Goal: Task Accomplishment & Management: Manage account settings

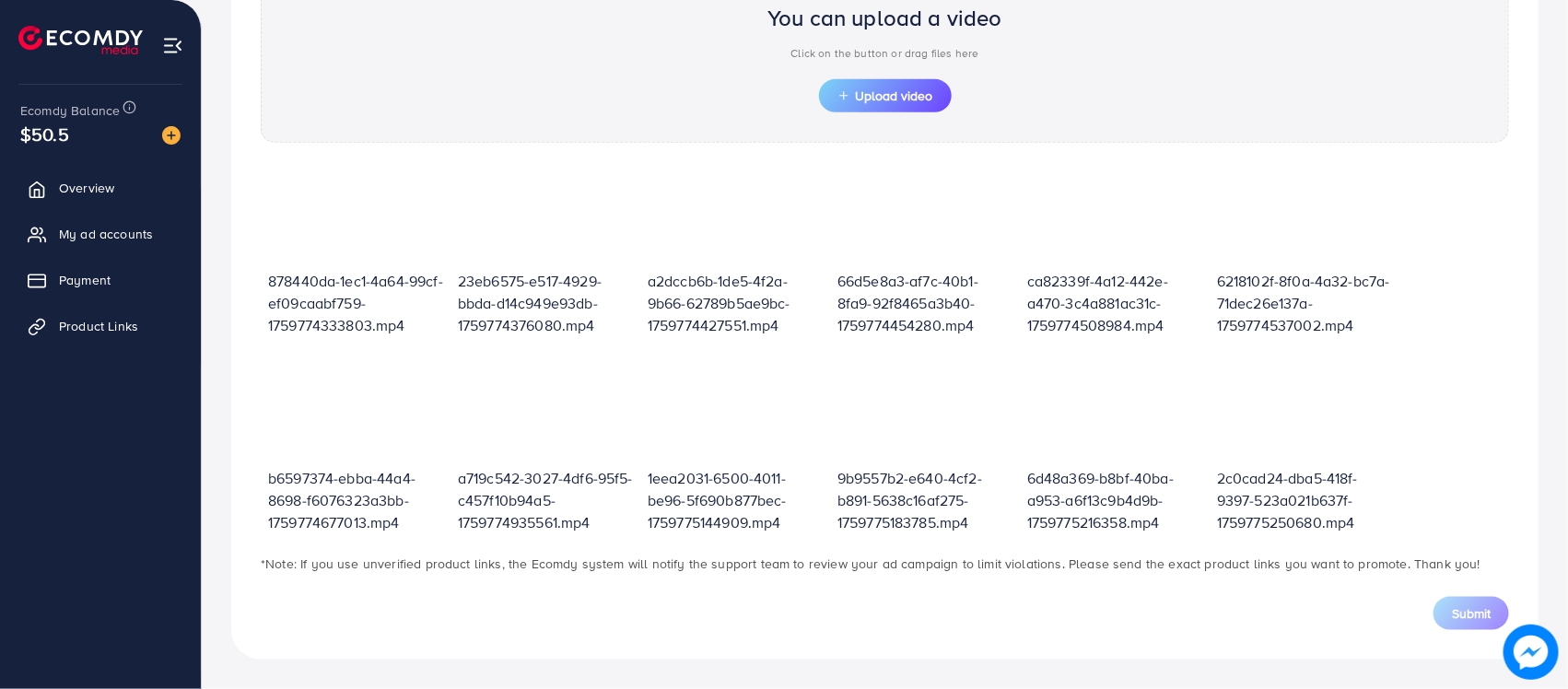
scroll to position [222, 0]
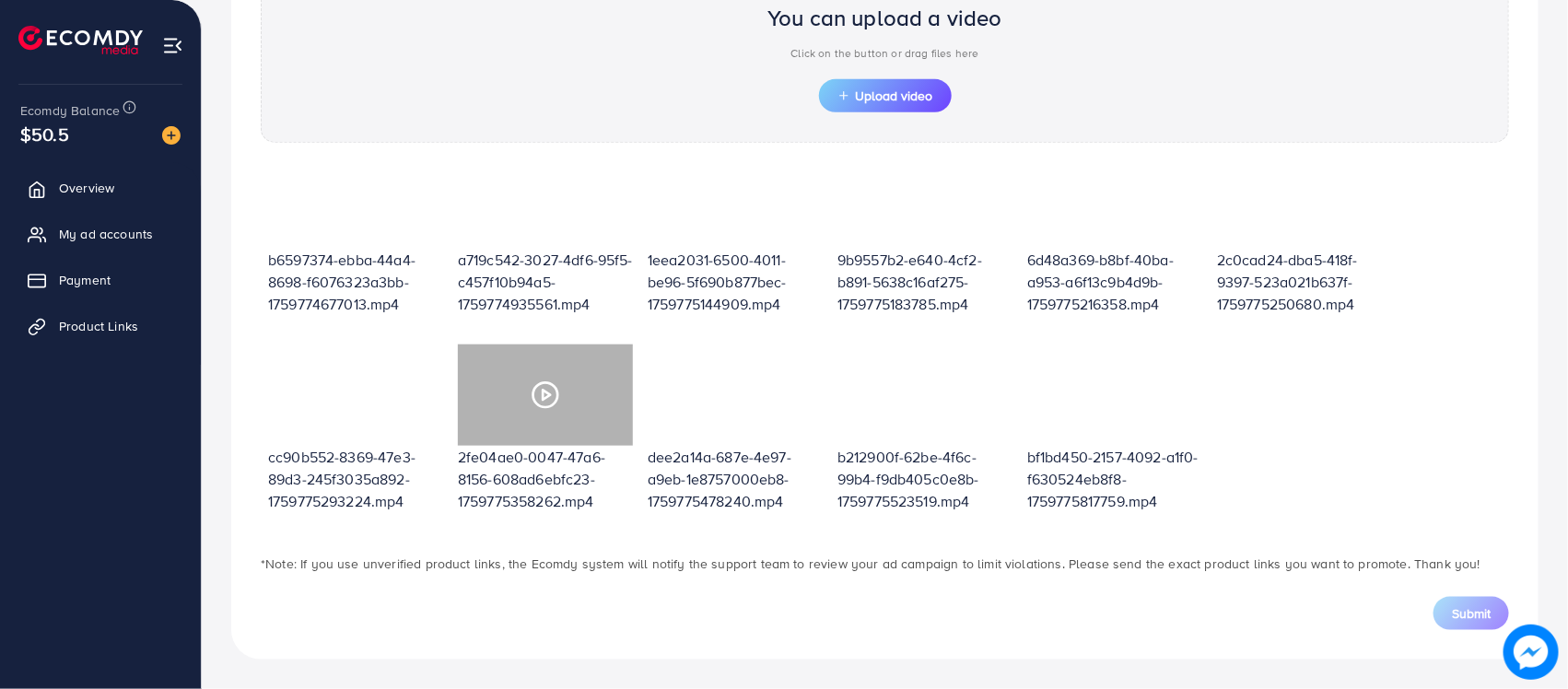
click at [555, 388] on circle at bounding box center [546, 394] width 25 height 25
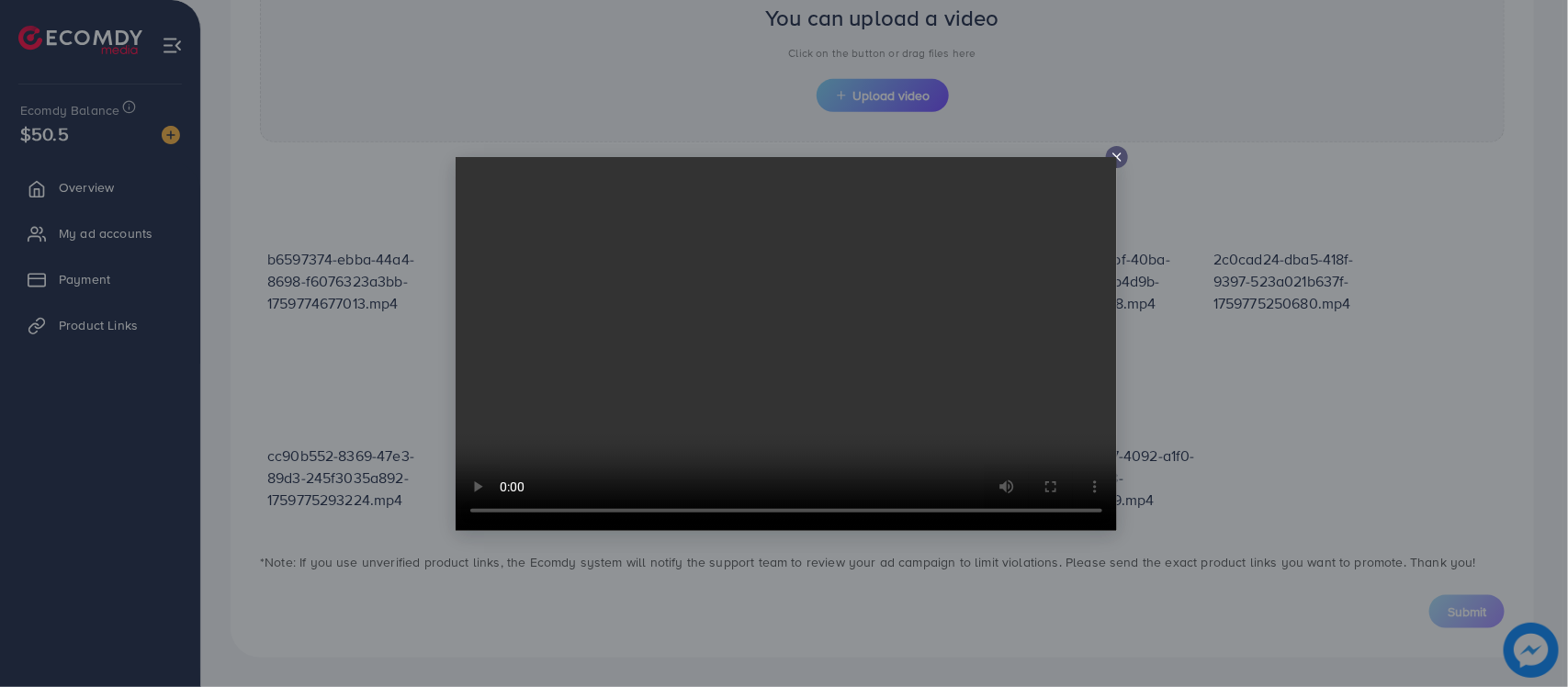
click at [1117, 158] on line at bounding box center [1117, 157] width 7 height 7
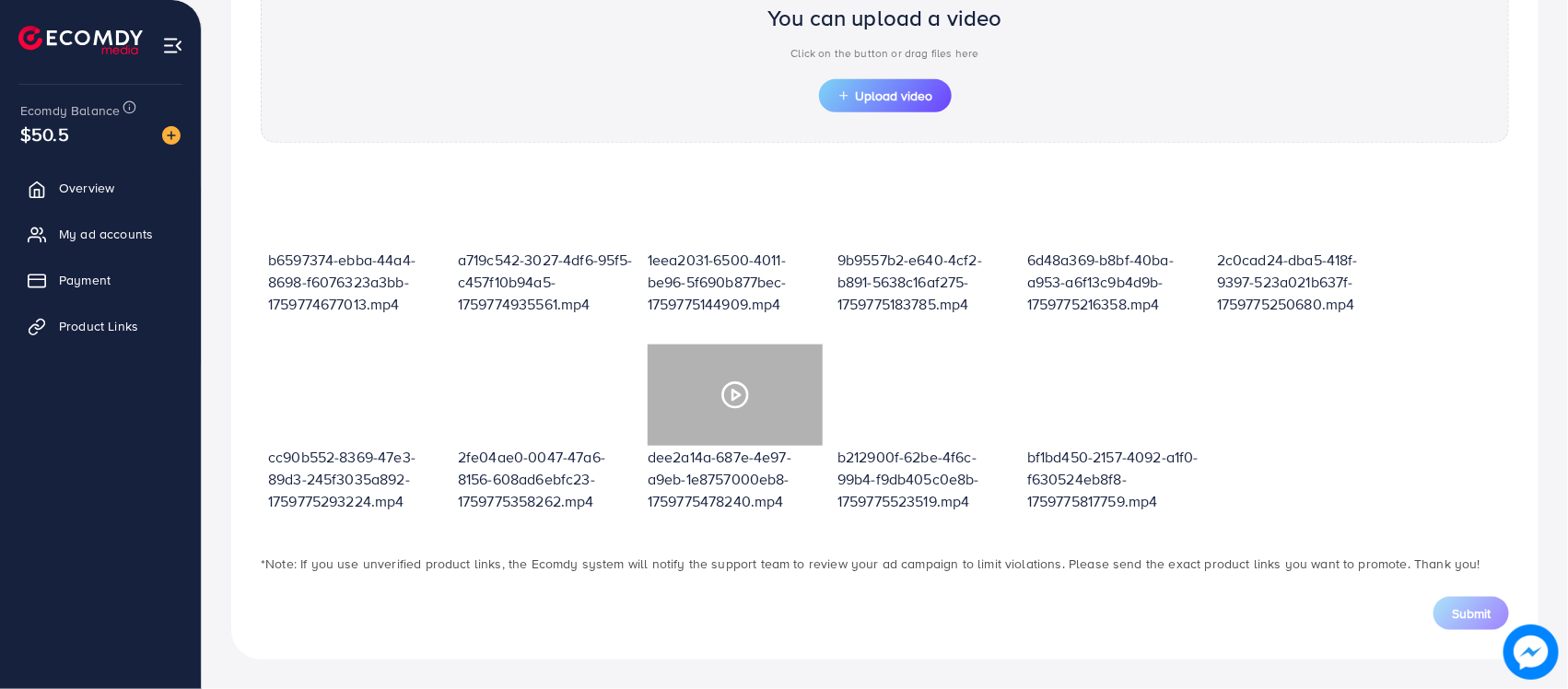
click at [720, 406] on icon at bounding box center [734, 394] width 29 height 29
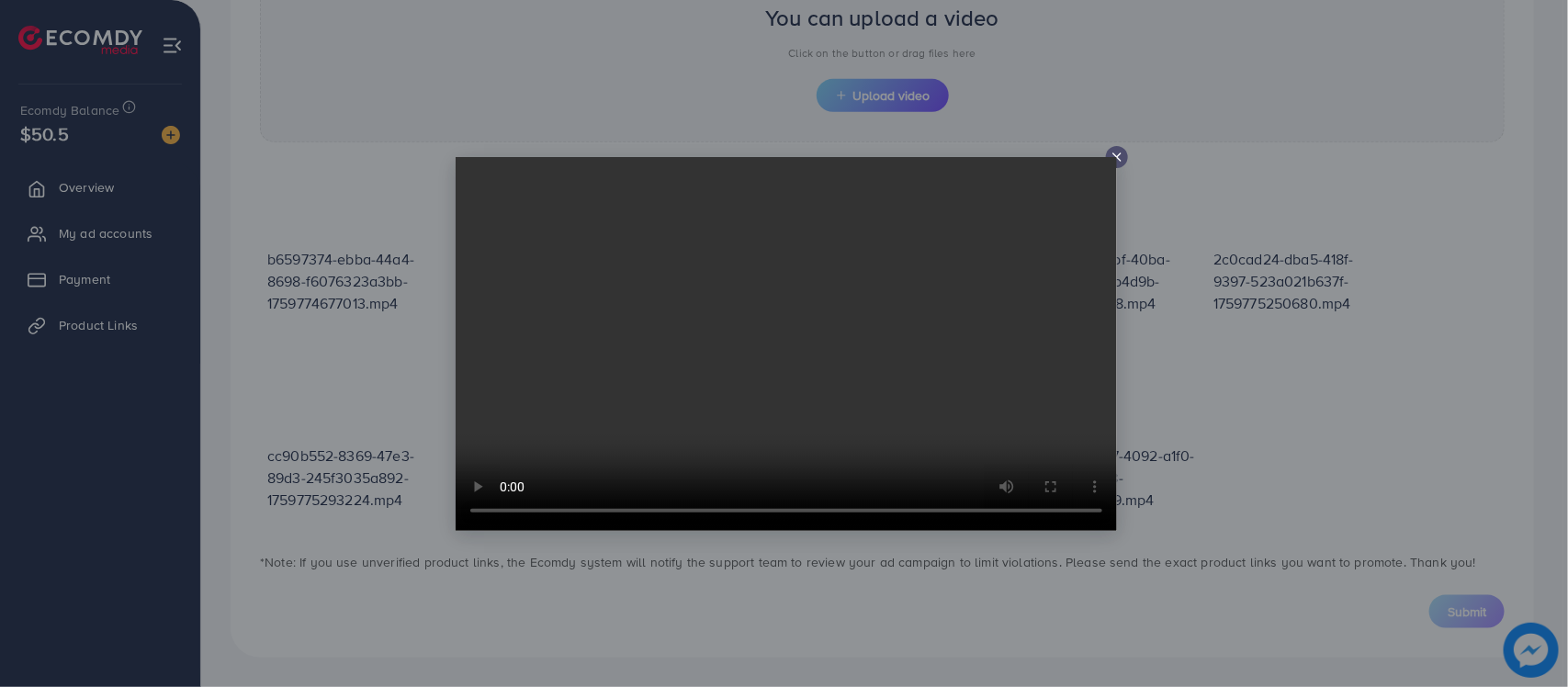
click at [1118, 149] on icon at bounding box center [1117, 157] width 15 height 15
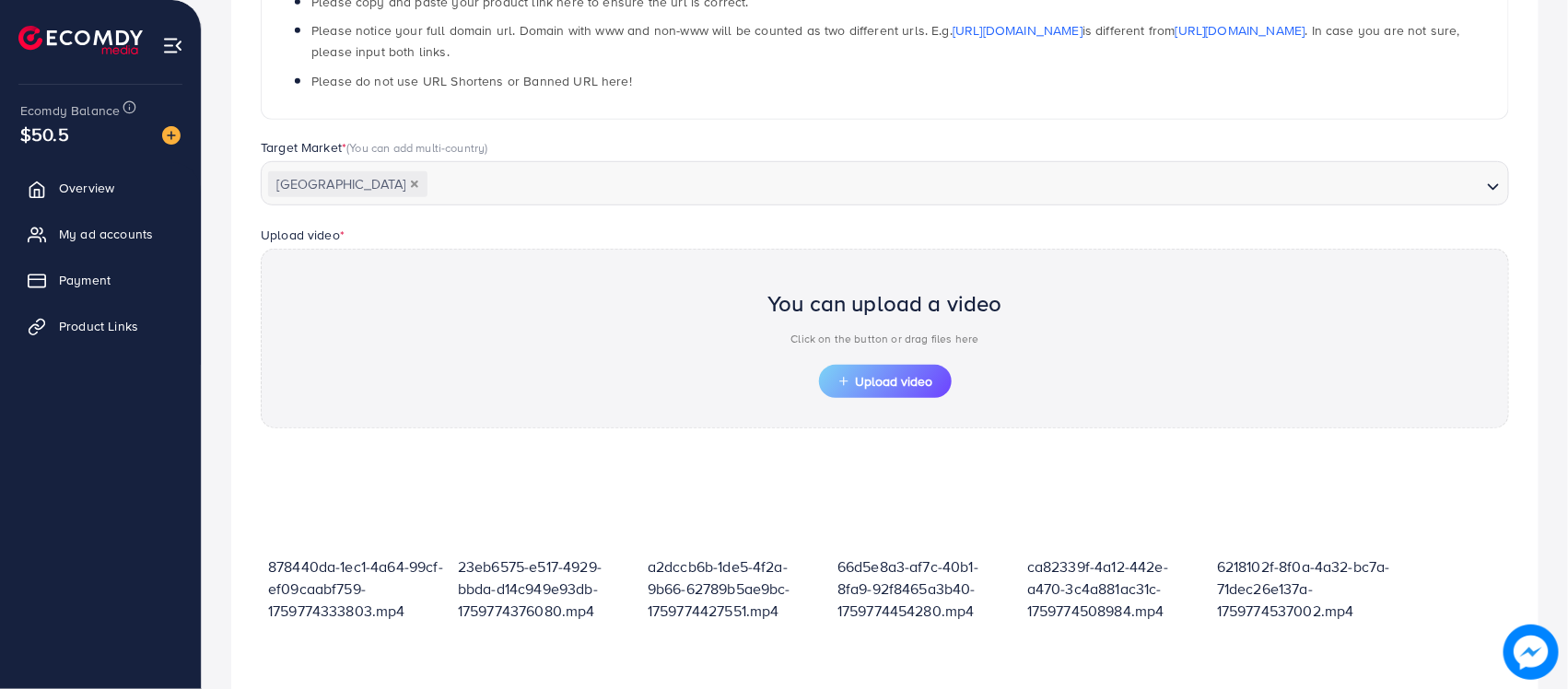
scroll to position [0, 0]
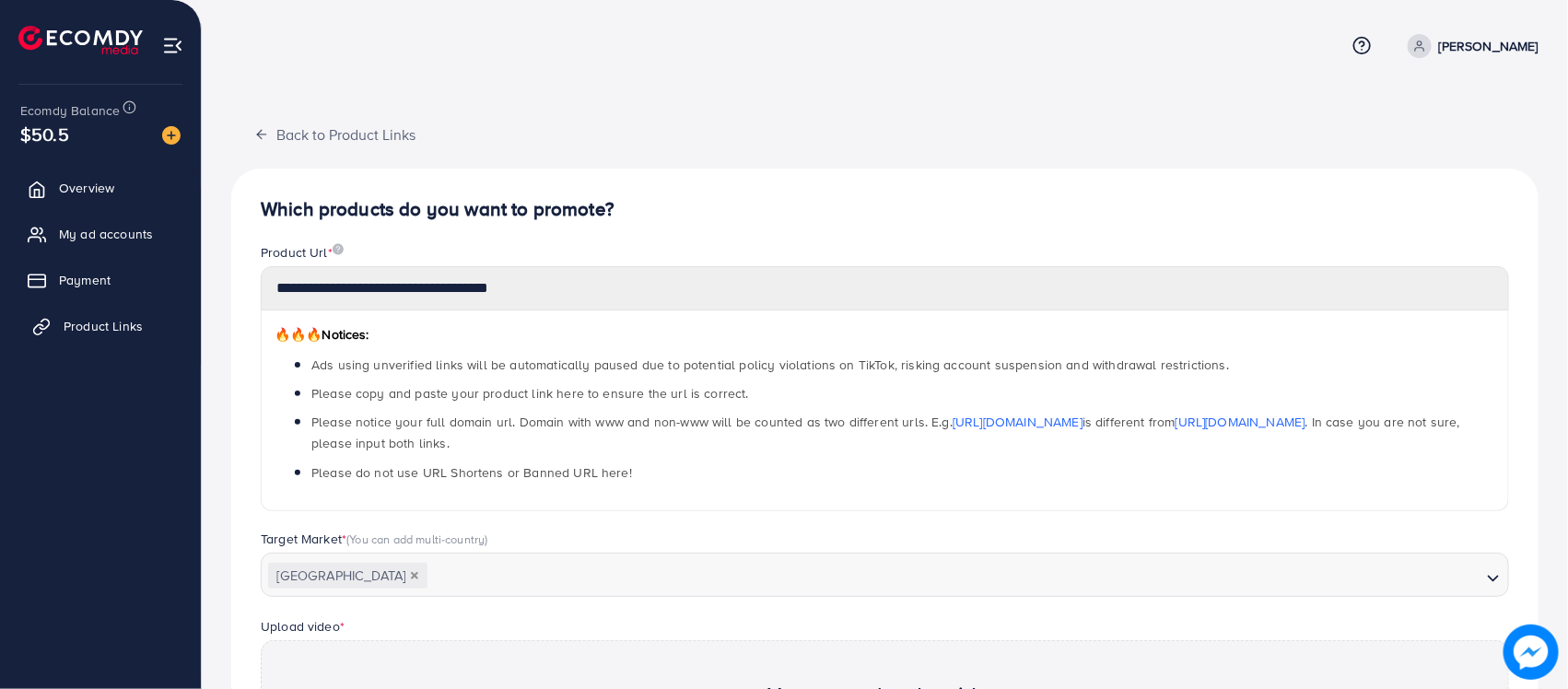
click at [84, 329] on span "Product Links" at bounding box center [103, 326] width 80 height 19
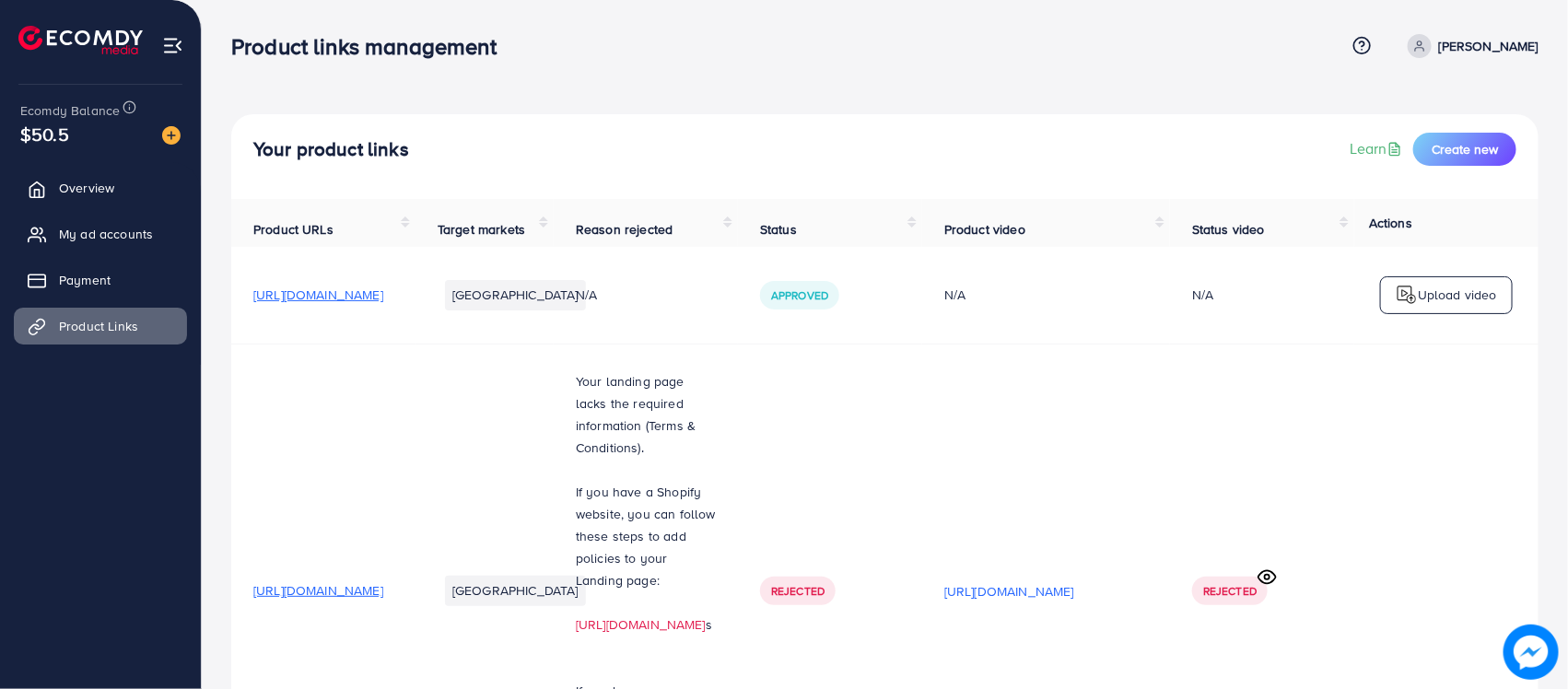
drag, startPoint x: 1567, startPoint y: 21, endPoint x: 1571, endPoint y: 301, distance: 280.0
click at [1567, 301] on html "Product links management Help Center Contact Support Term and policy About Us […" at bounding box center [784, 344] width 1568 height 689
drag, startPoint x: 1561, startPoint y: 141, endPoint x: 1572, endPoint y: 41, distance: 100.6
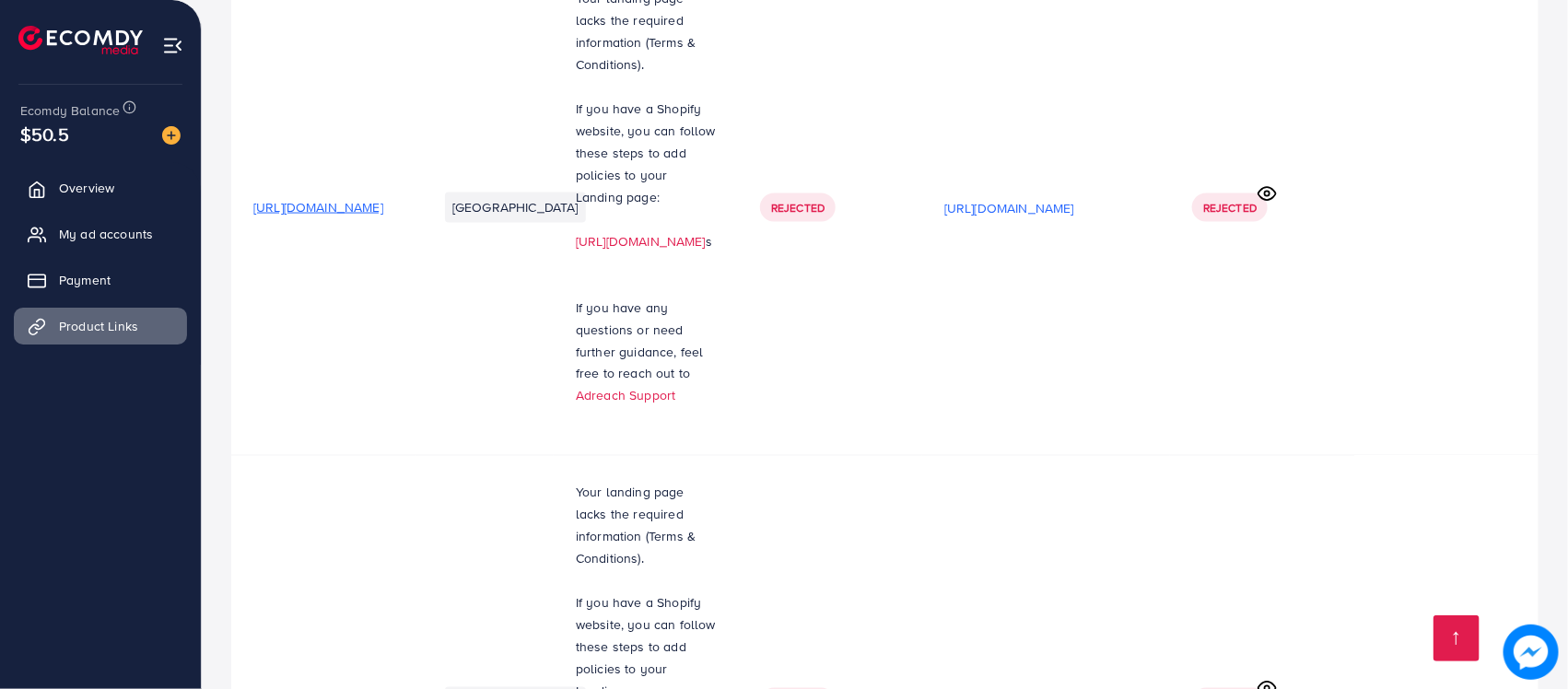
scroll to position [13733, 0]
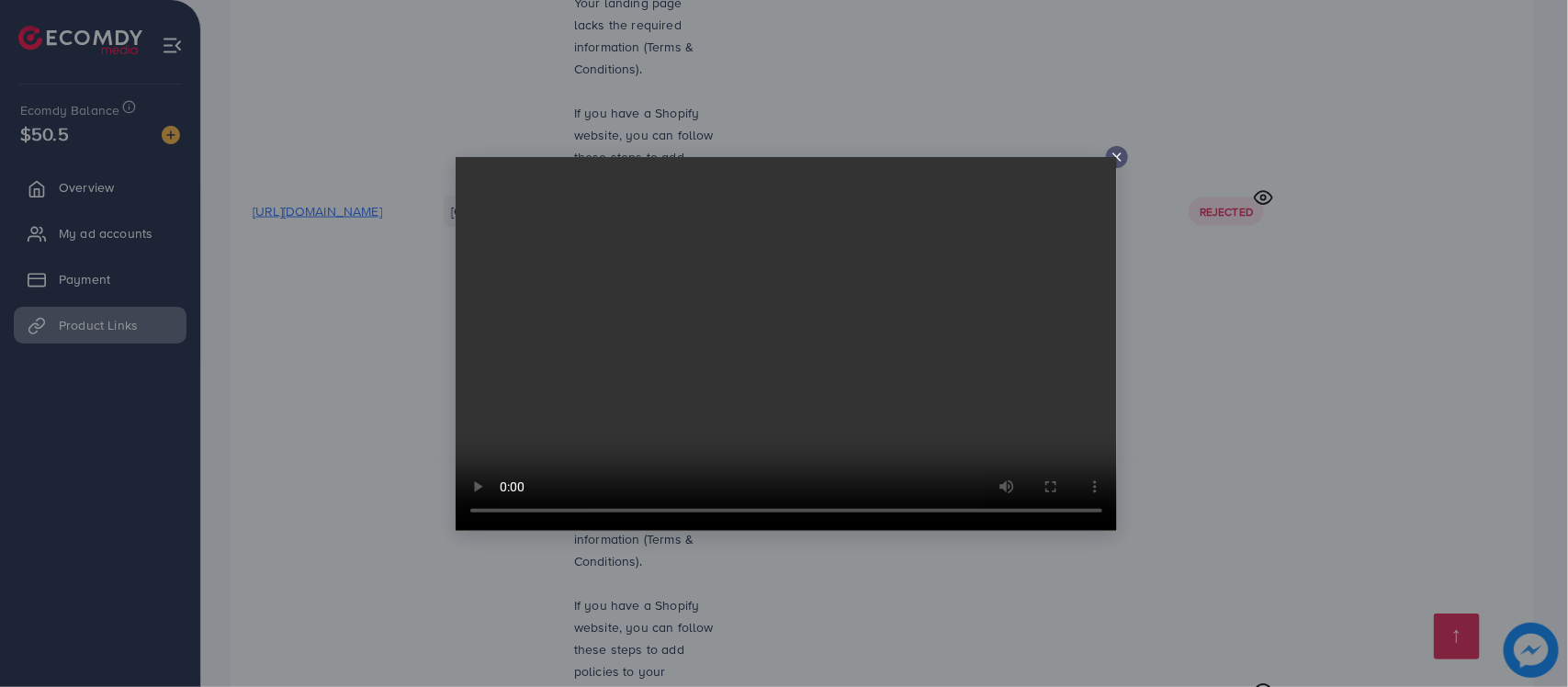
click at [1112, 153] on icon at bounding box center [1117, 157] width 15 height 15
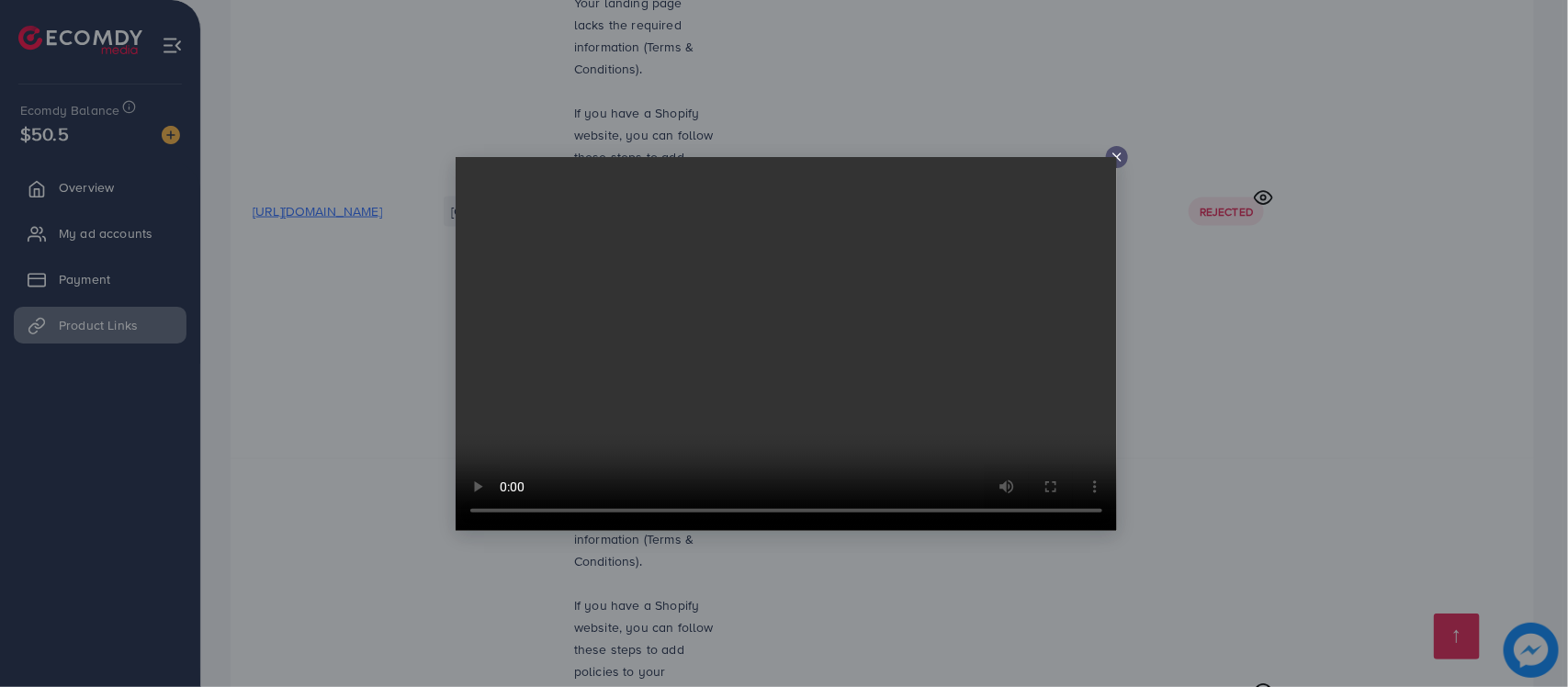
click at [1275, 198] on div at bounding box center [784, 344] width 1568 height 687
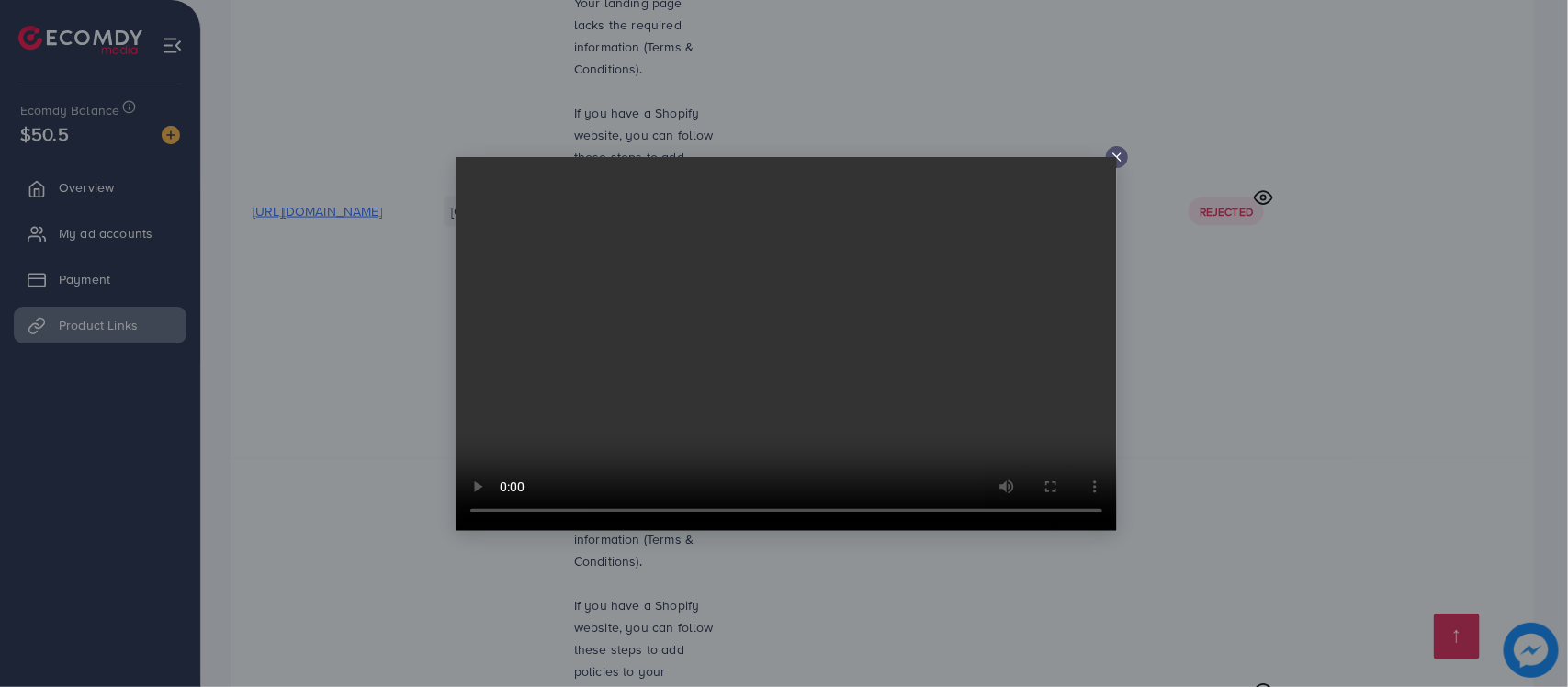
click at [1116, 151] on icon at bounding box center [1117, 157] width 15 height 15
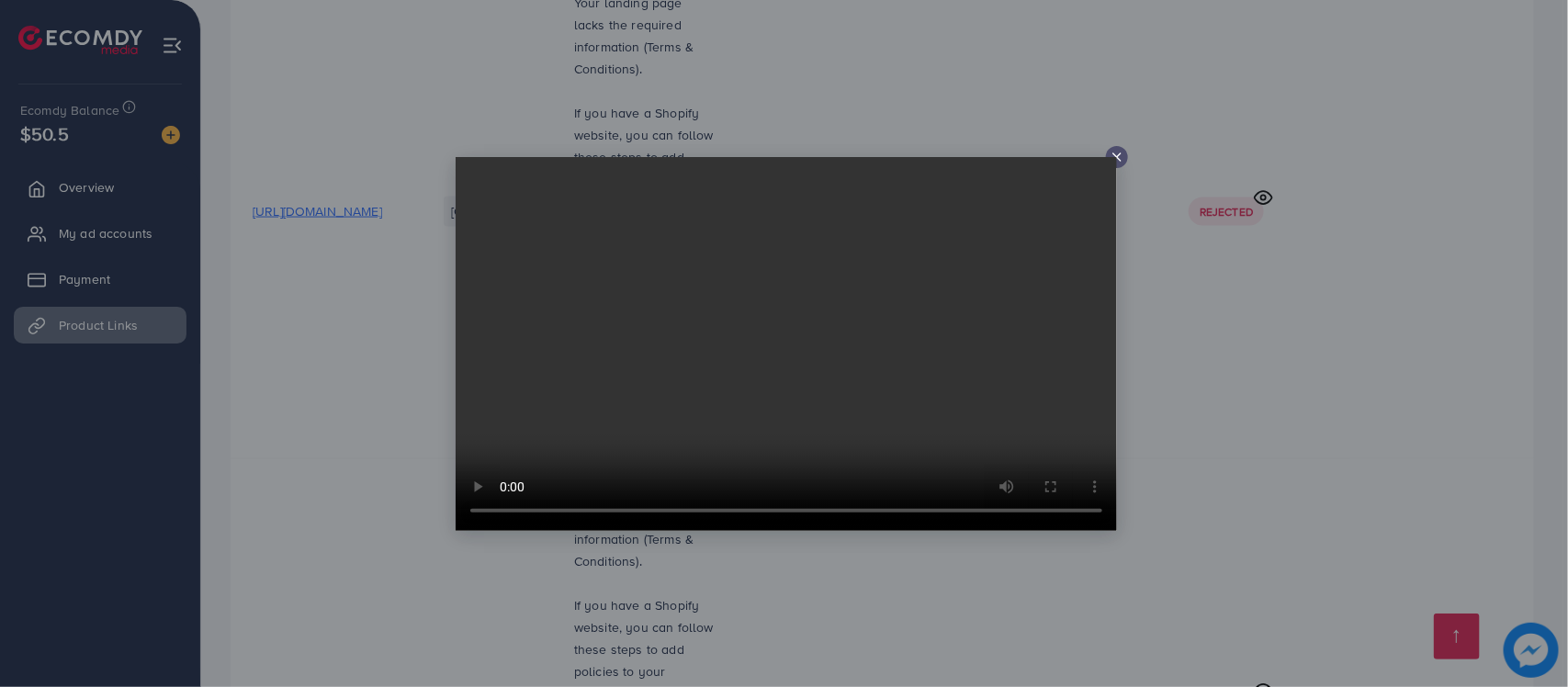
click at [1112, 154] on icon at bounding box center [1117, 157] width 15 height 15
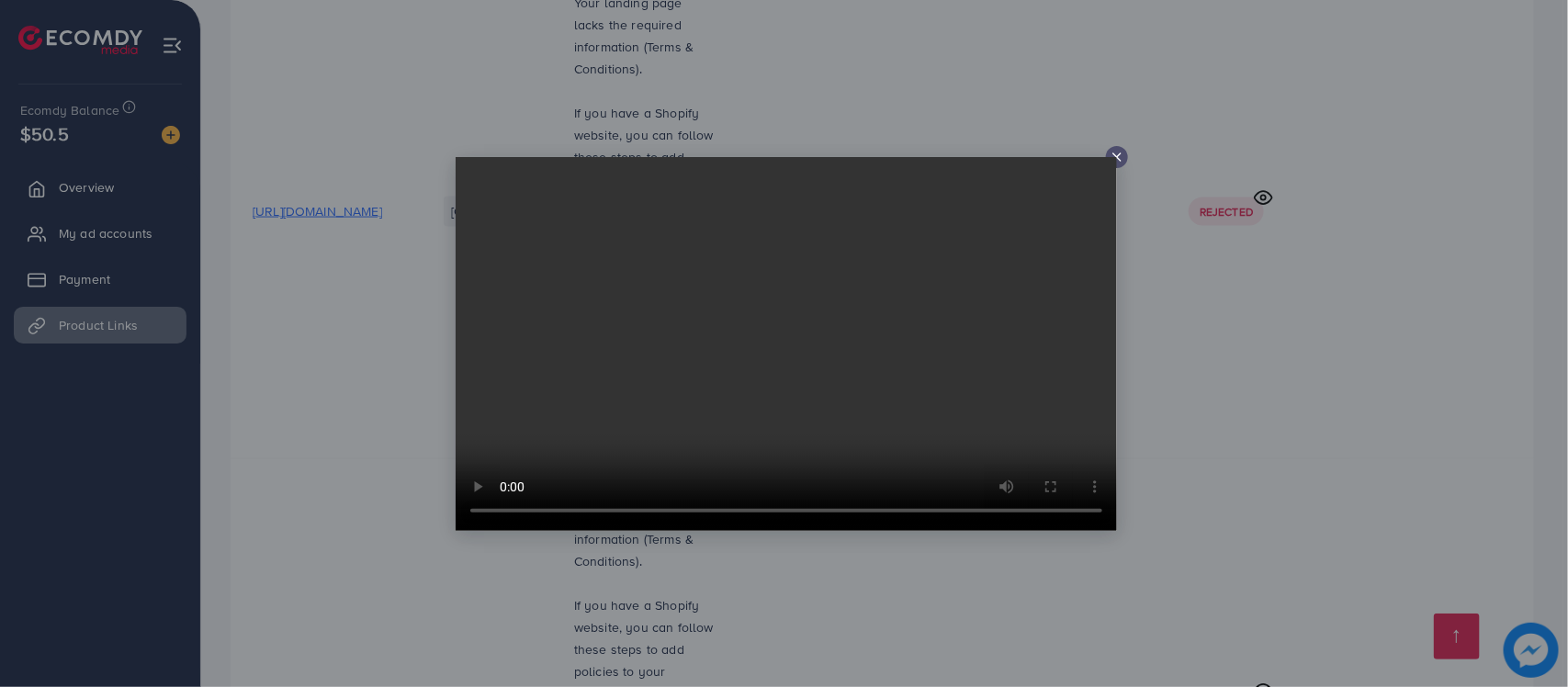
click at [1108, 153] on div at bounding box center [1117, 157] width 22 height 22
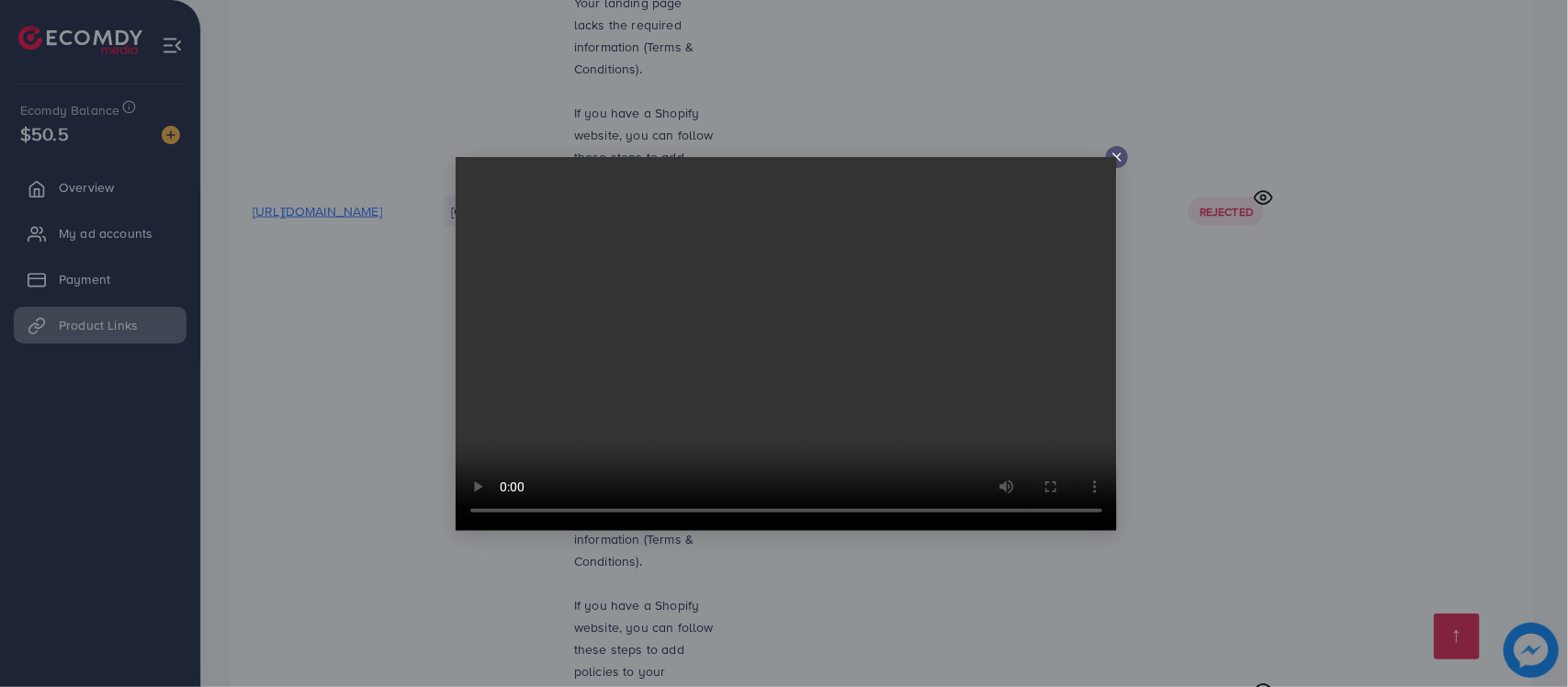
click at [1252, 313] on div at bounding box center [784, 344] width 1568 height 687
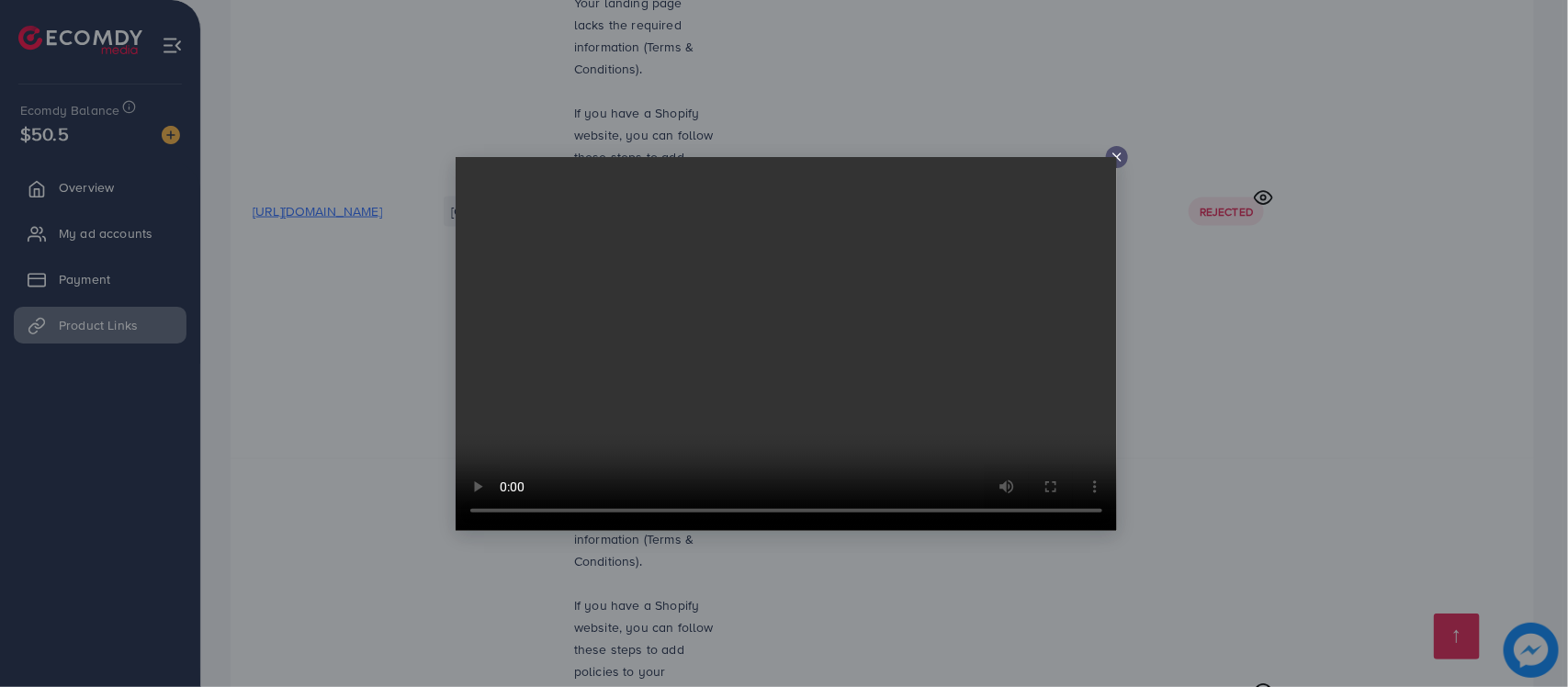
click at [1250, 345] on div at bounding box center [784, 344] width 1568 height 687
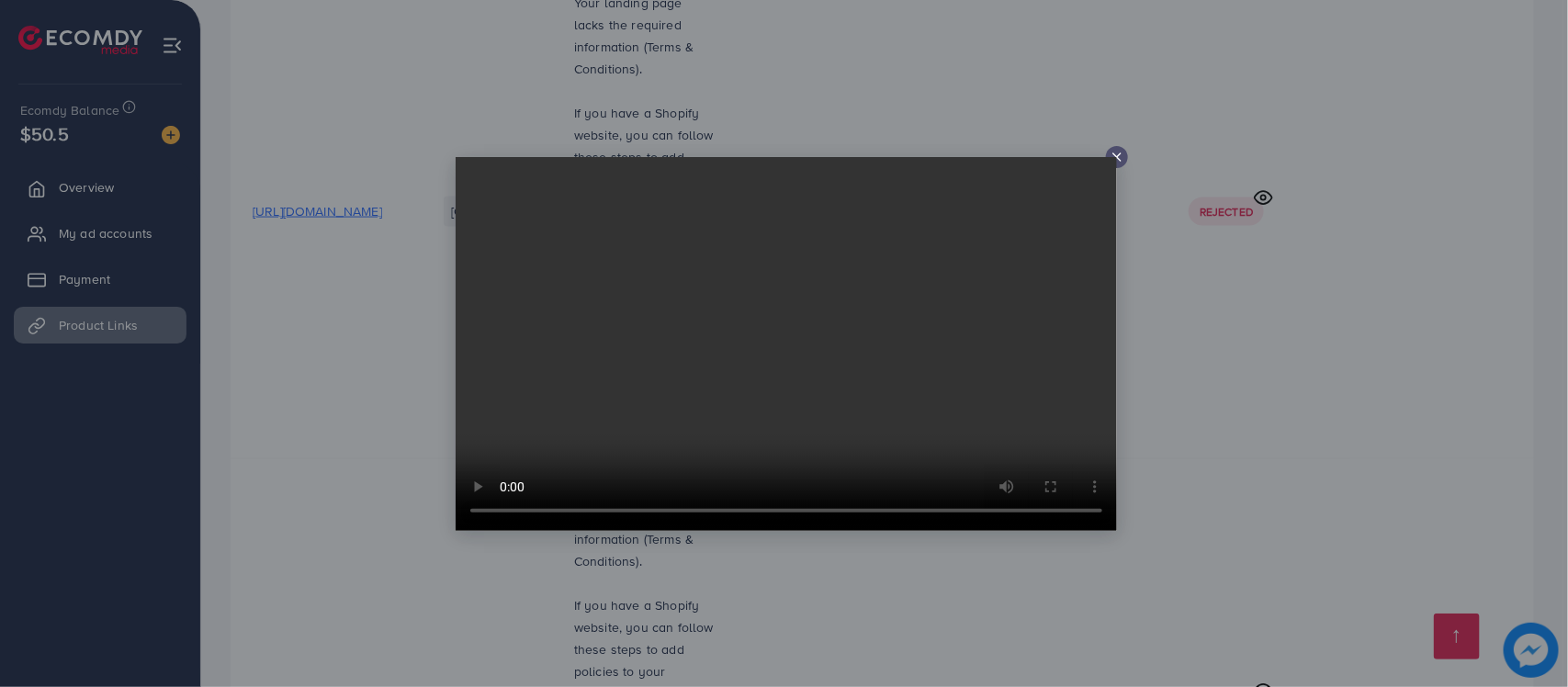
click at [1121, 156] on icon at bounding box center [1117, 157] width 15 height 15
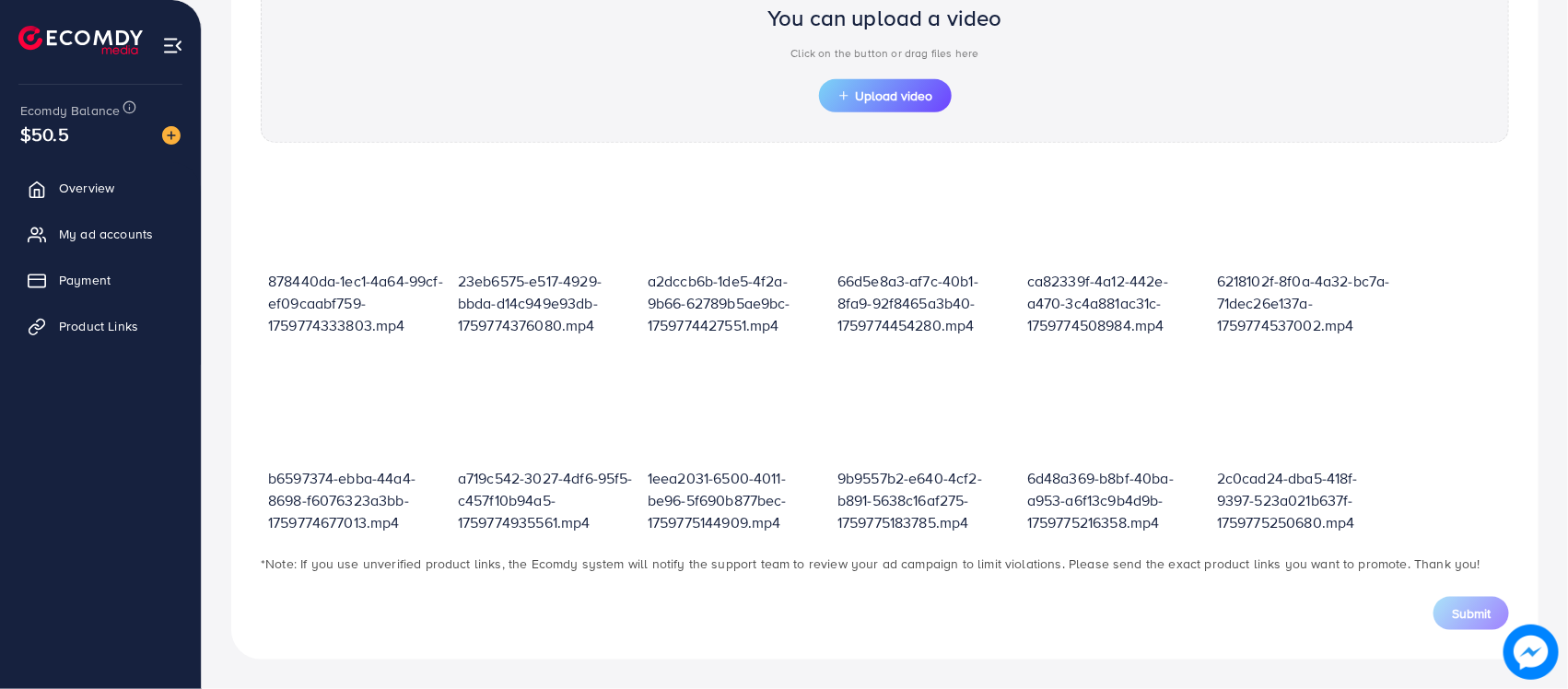
scroll to position [642, 0]
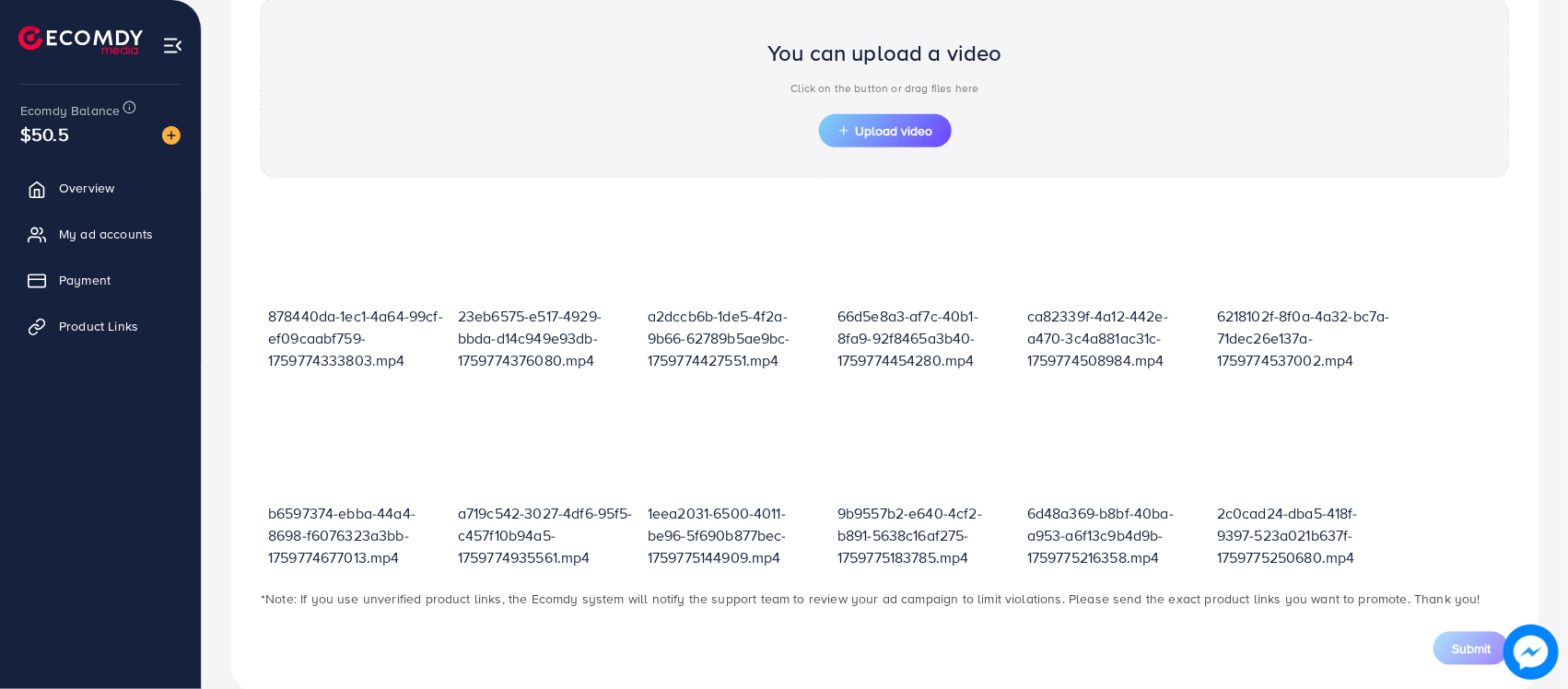
click at [1506, 317] on div "878440da-1ec1-4a64-99cf-ef09caabf759-1759774333803.mp4 23eb6575-e517-4929-bbda-…" at bounding box center [885, 383] width 1278 height 373
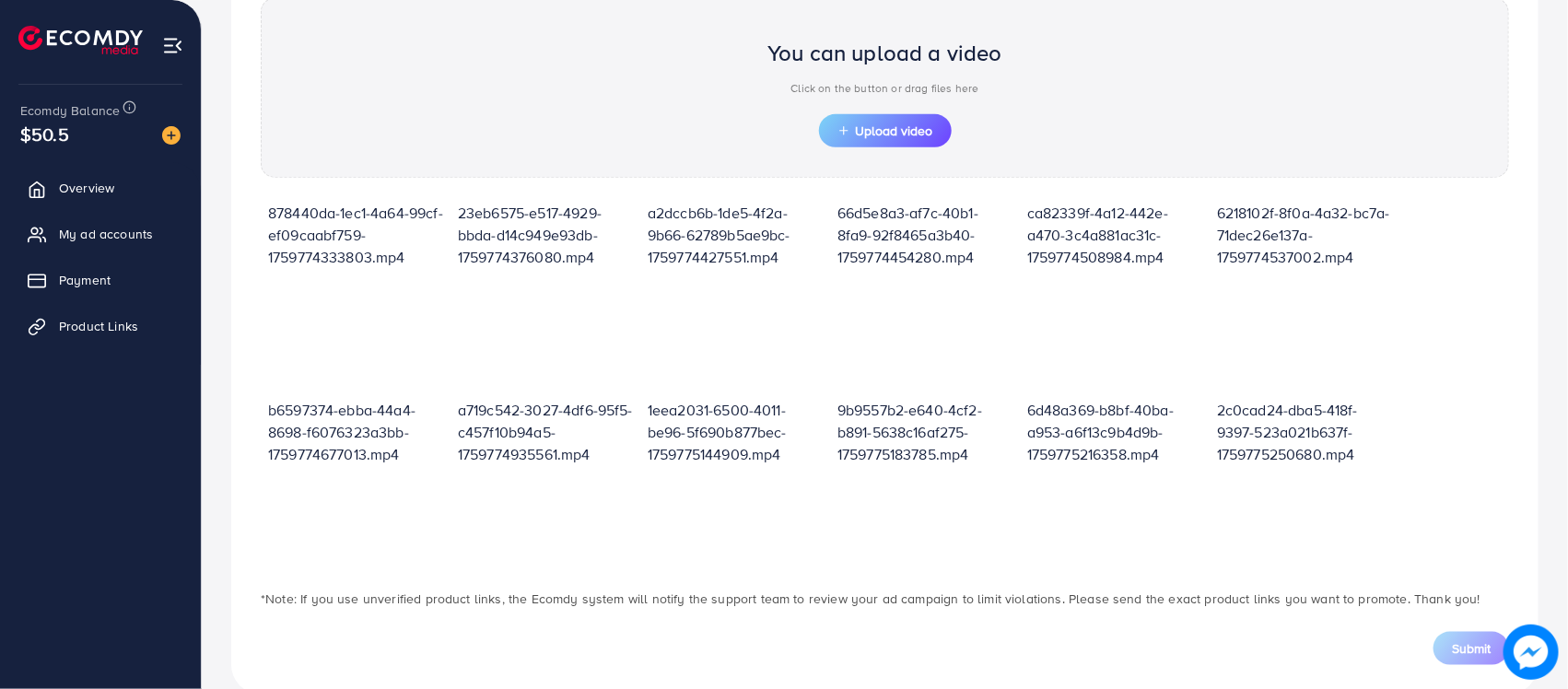
click at [1476, 324] on div "878440da-1ec1-4a64-99cf-ef09caabf759-1759774333803.mp4 23eb6575-e517-4929-bbda-…" at bounding box center [884, 388] width 1248 height 592
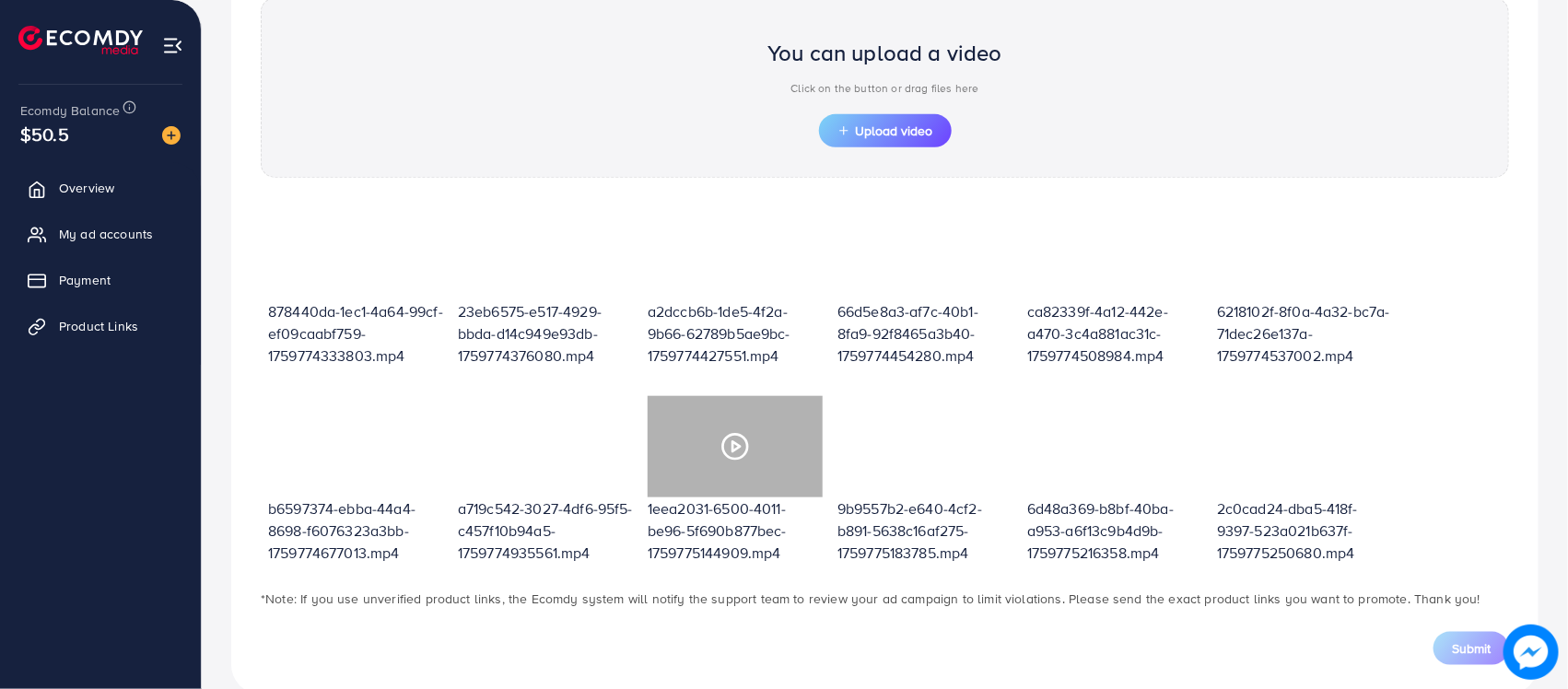
scroll to position [0, 0]
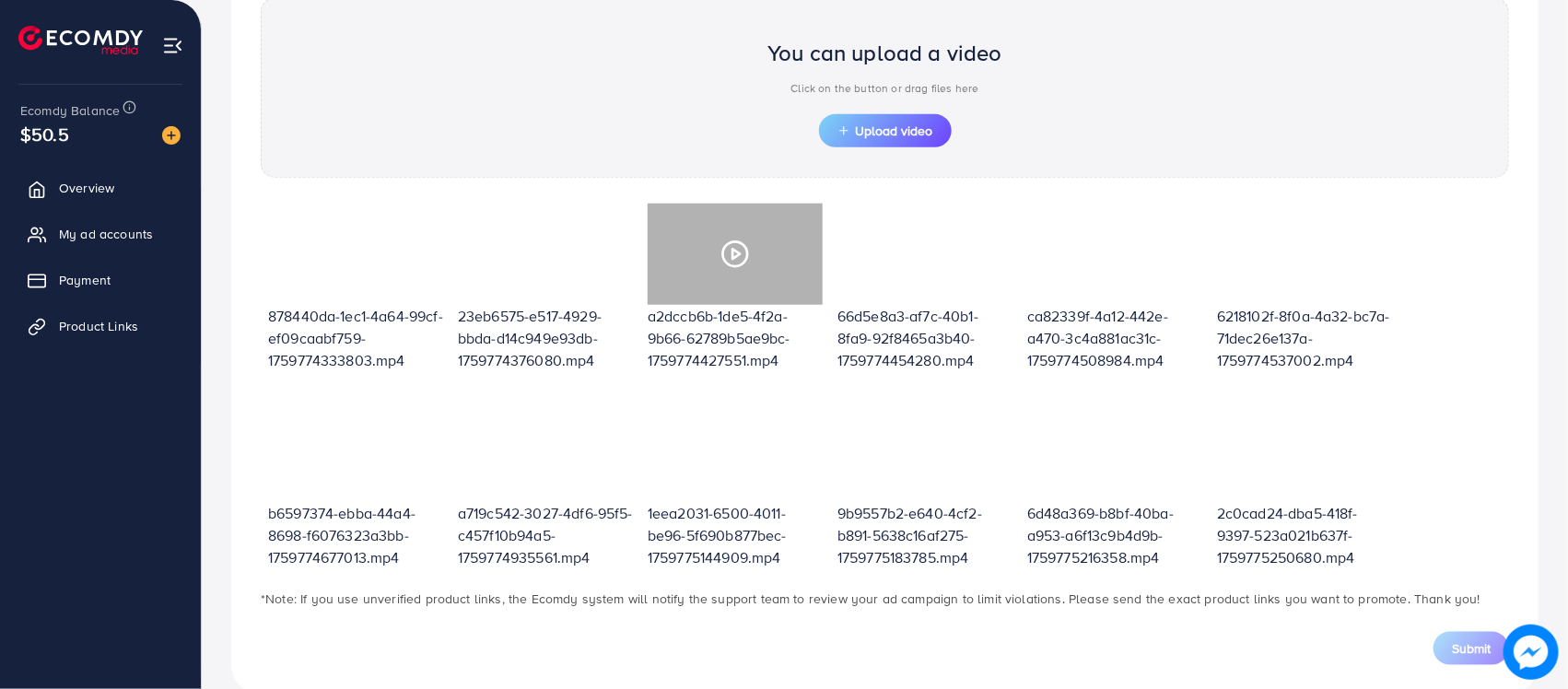
click at [732, 254] on polygon at bounding box center [736, 254] width 7 height 10
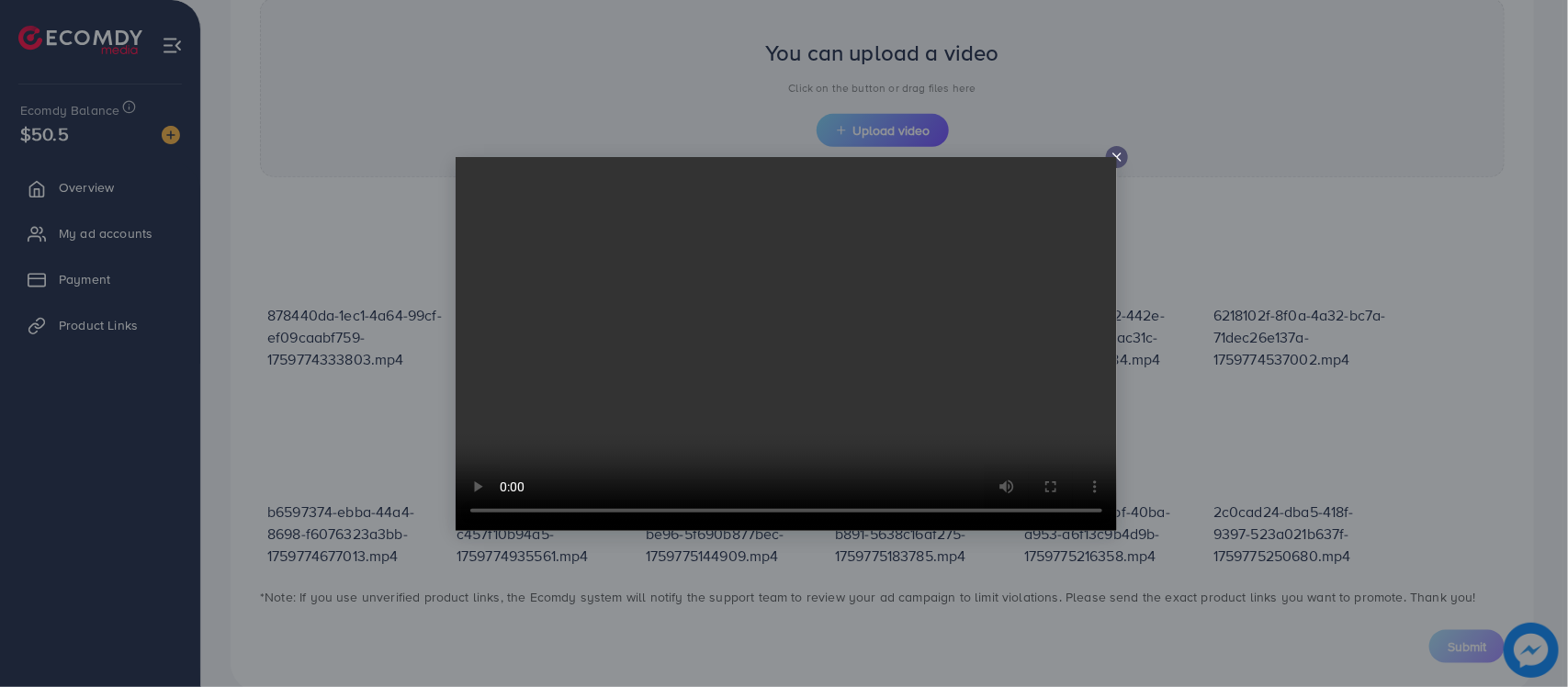
click at [1117, 156] on line at bounding box center [1117, 157] width 7 height 7
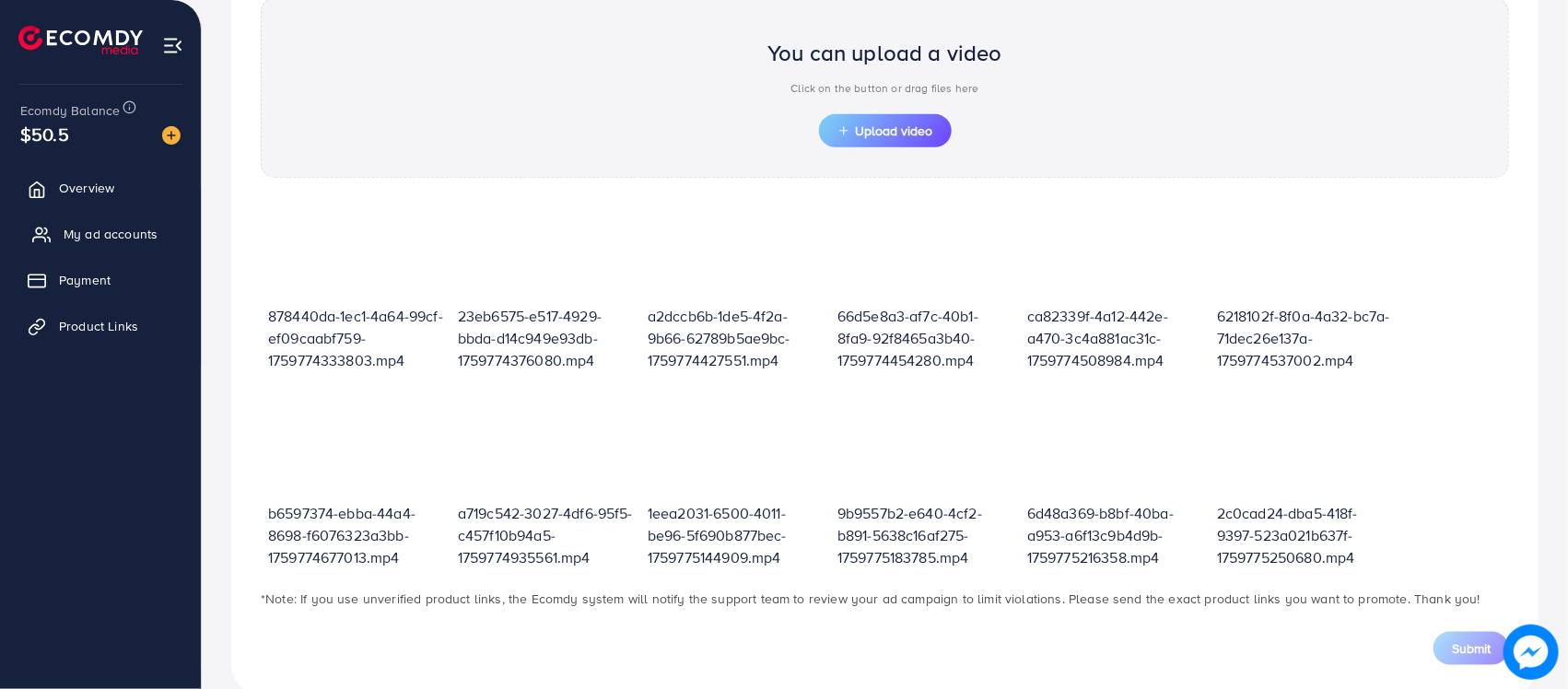
click at [111, 236] on span "My ad accounts" at bounding box center [110, 234] width 94 height 19
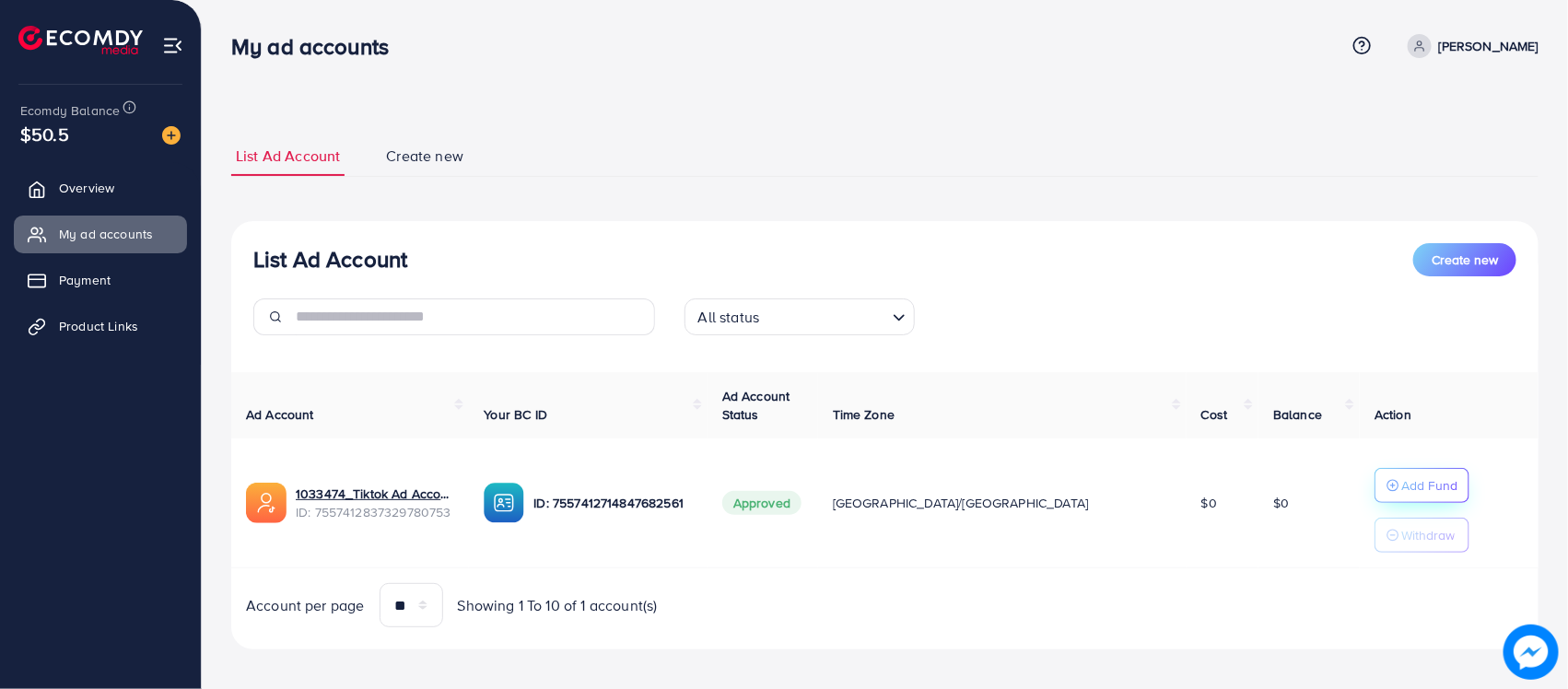
click at [1405, 482] on p "Add Fund" at bounding box center [1429, 486] width 56 height 22
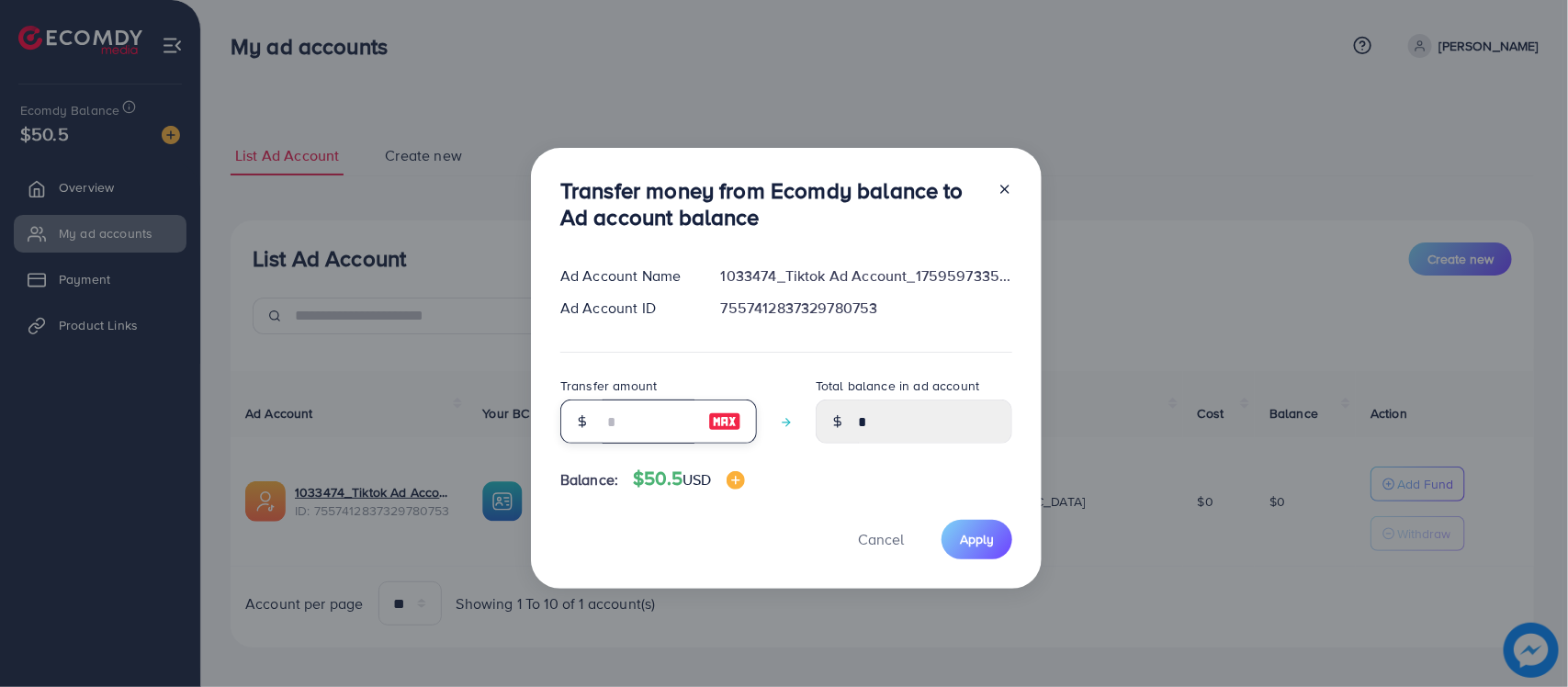
click at [654, 421] on input "number" at bounding box center [648, 421] width 91 height 44
type input "*"
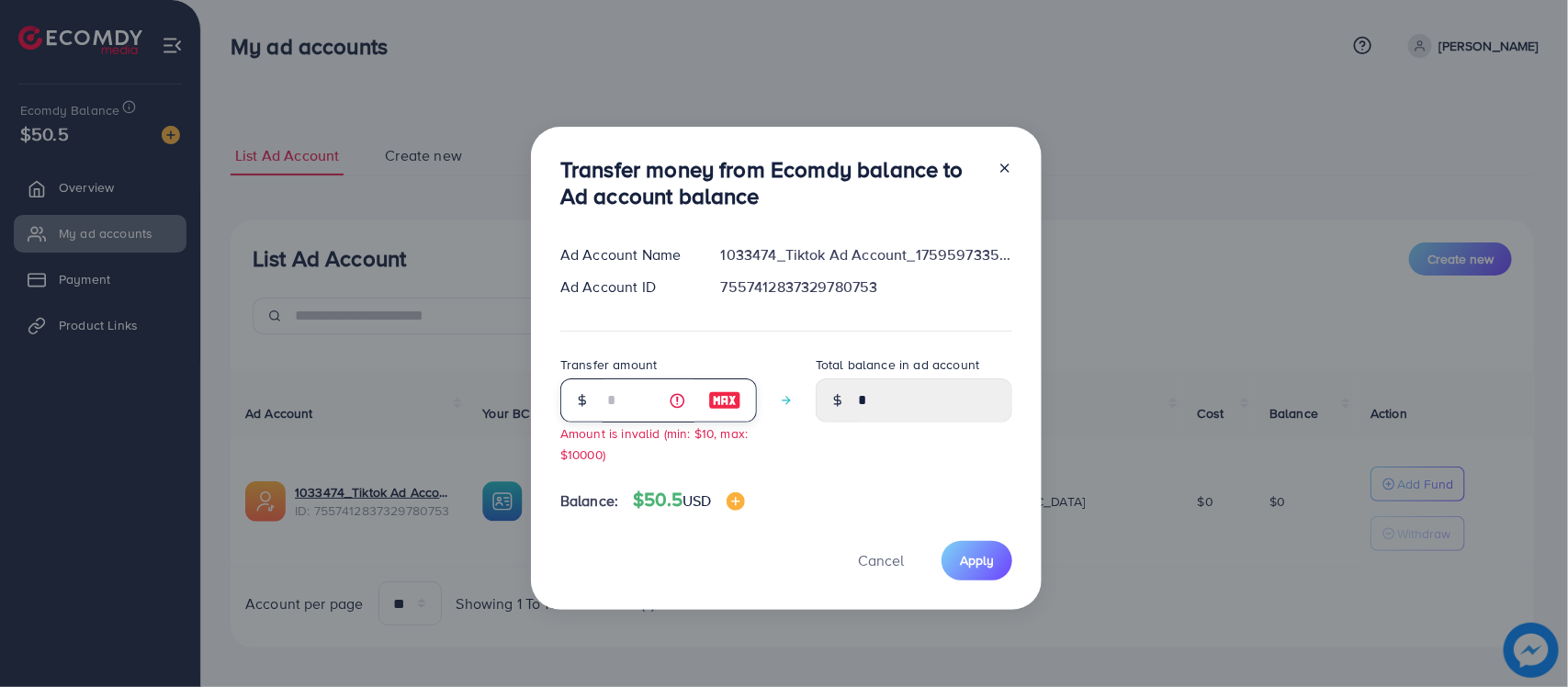
type input "****"
type input "**"
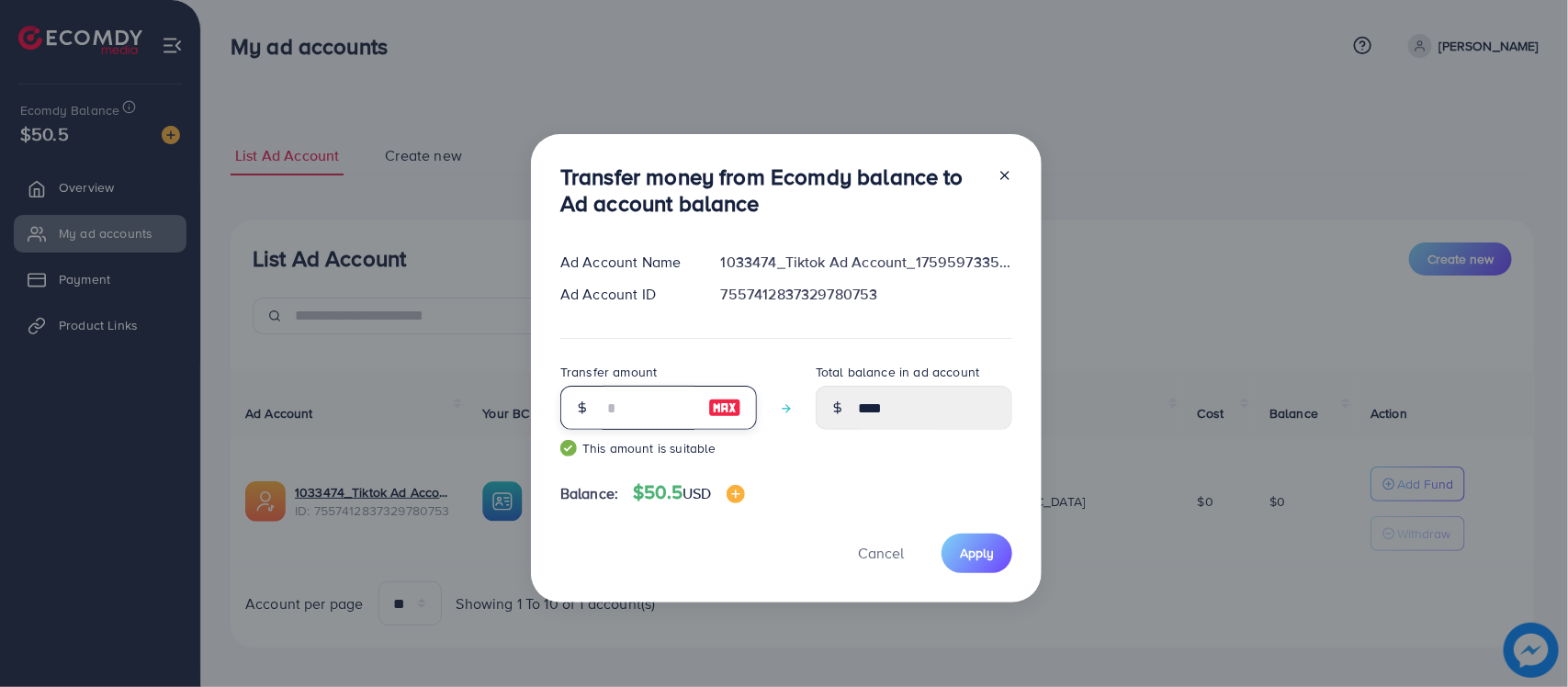
type input "*****"
type input "**"
click at [979, 540] on button "Apply" at bounding box center [977, 554] width 71 height 39
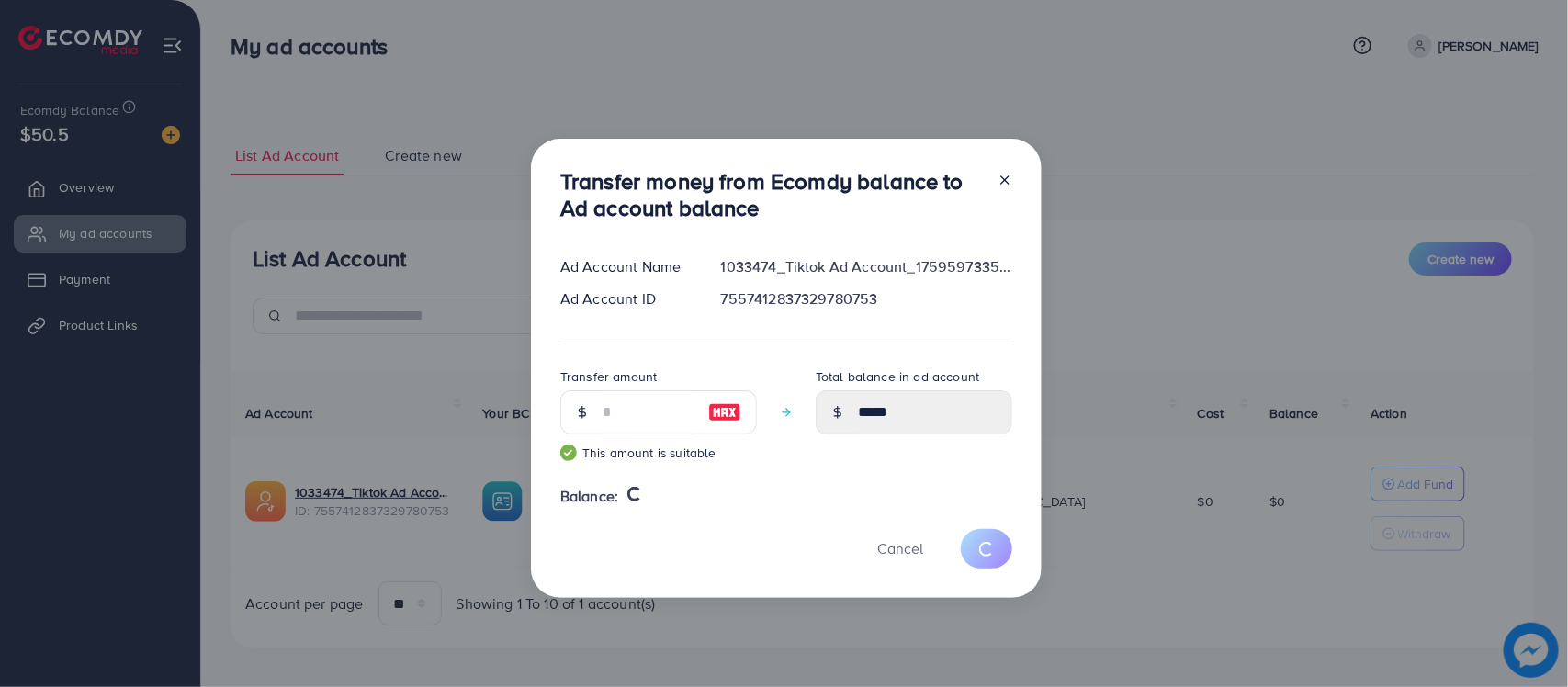
type input "*"
